Goal: Check status: Check status

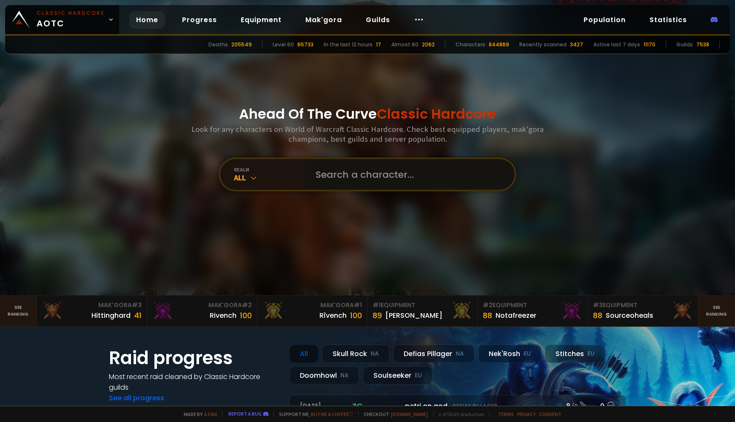
click at [312, 189] on input "text" at bounding box center [408, 174] width 194 height 31
type input "viterok"
click at [339, 167] on input "text" at bounding box center [408, 174] width 194 height 31
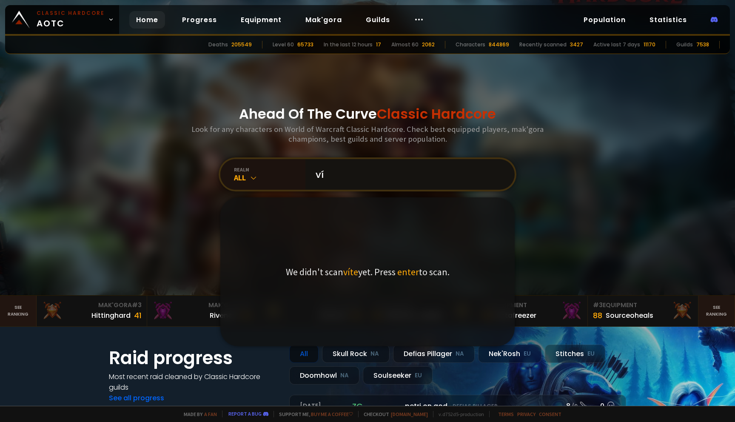
type input "v"
